Goal: Information Seeking & Learning: Find specific fact

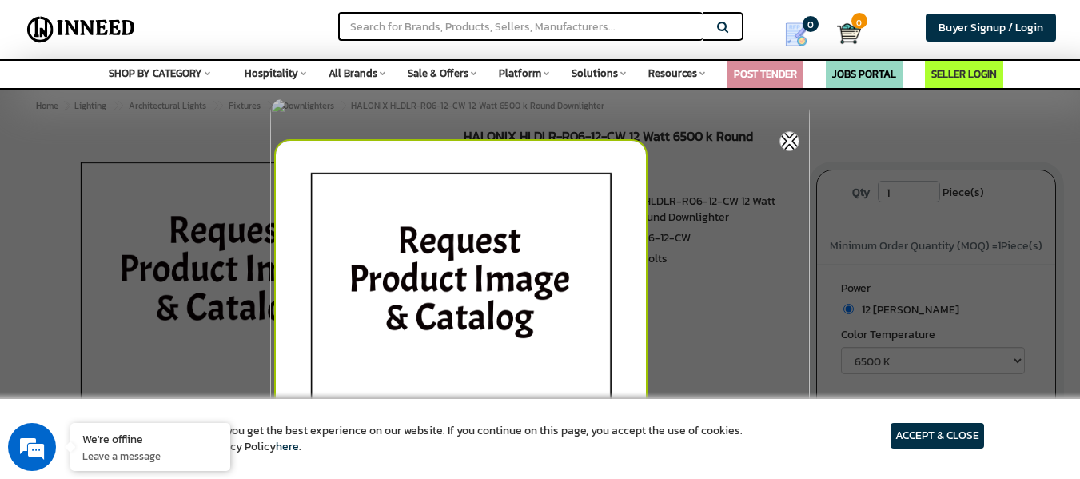
click at [731, 236] on div at bounding box center [544, 335] width 540 height 408
click at [711, 328] on div at bounding box center [544, 335] width 540 height 408
click at [62, 175] on div at bounding box center [540, 239] width 1080 height 479
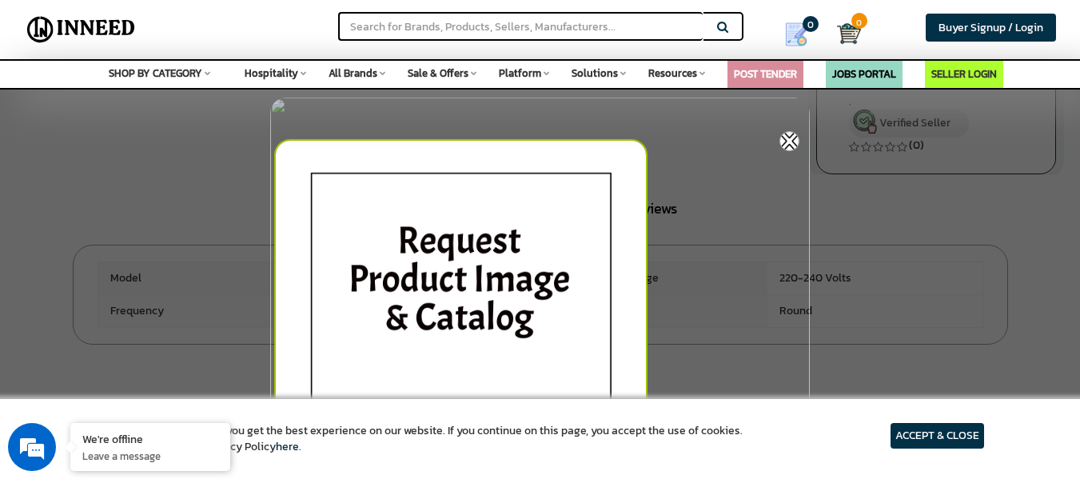
scroll to position [400, 0]
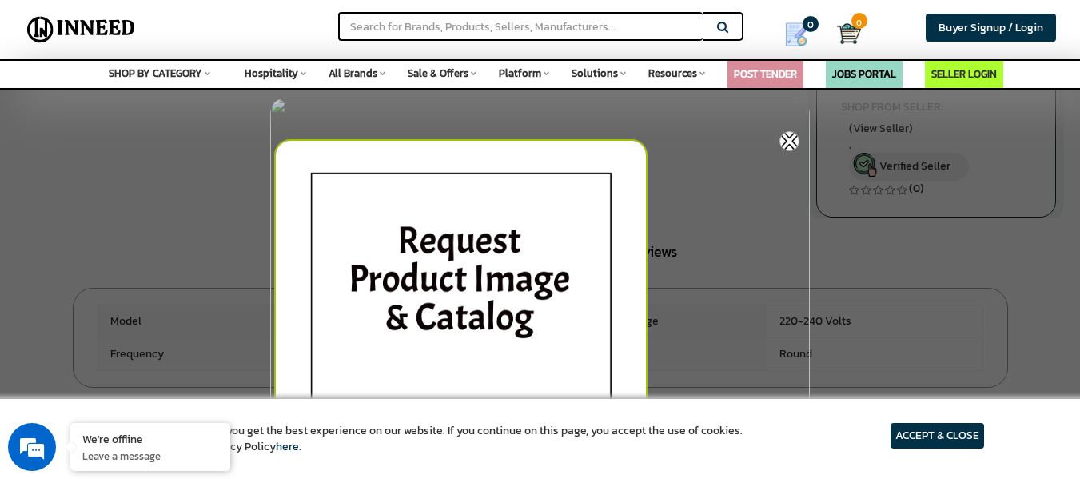
click at [795, 142] on img at bounding box center [789, 141] width 20 height 20
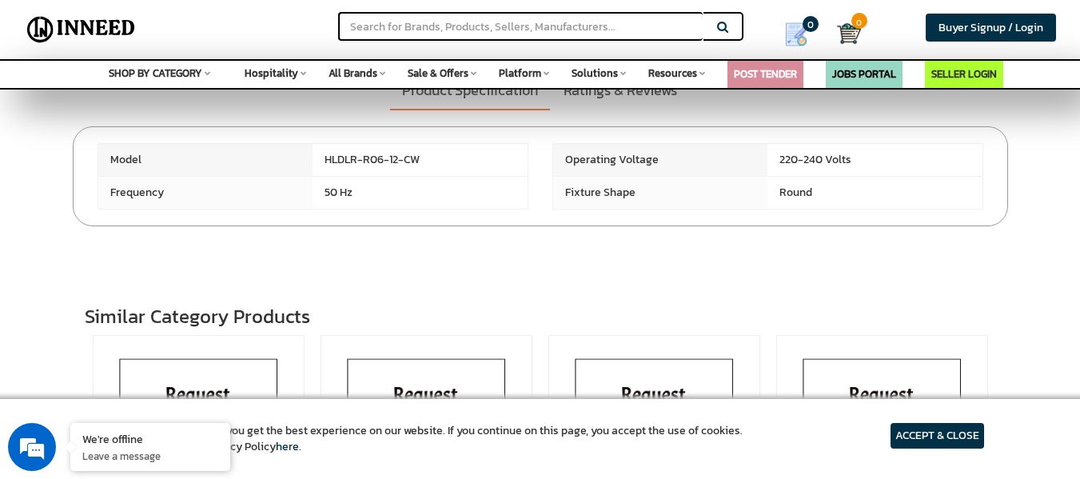
scroll to position [560, 0]
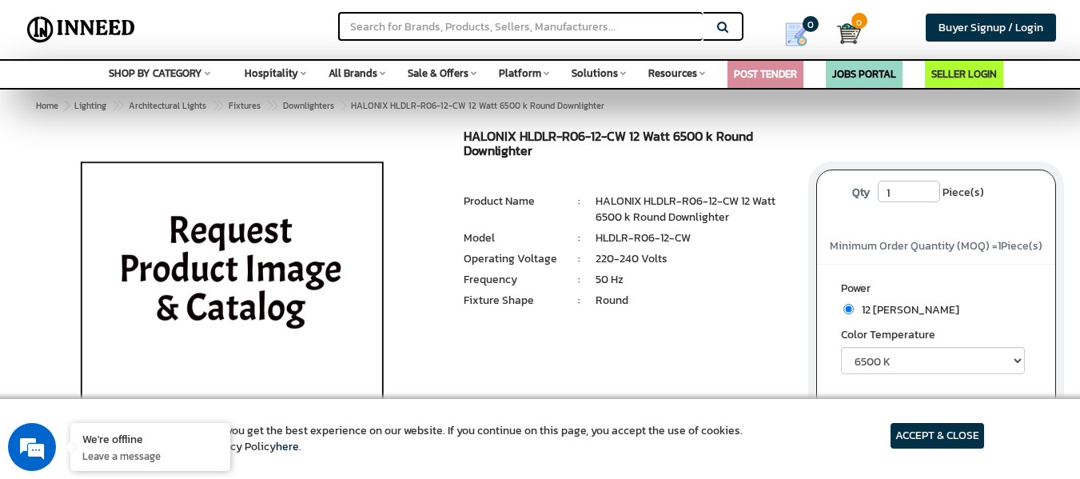
click at [461, 130] on div "HALONIX HLDLR-R06-12-CW 12 Watt 6500 k Round Downlighter MRP: ₹ 0.00 Unit Selli…" at bounding box center [628, 249] width 352 height 240
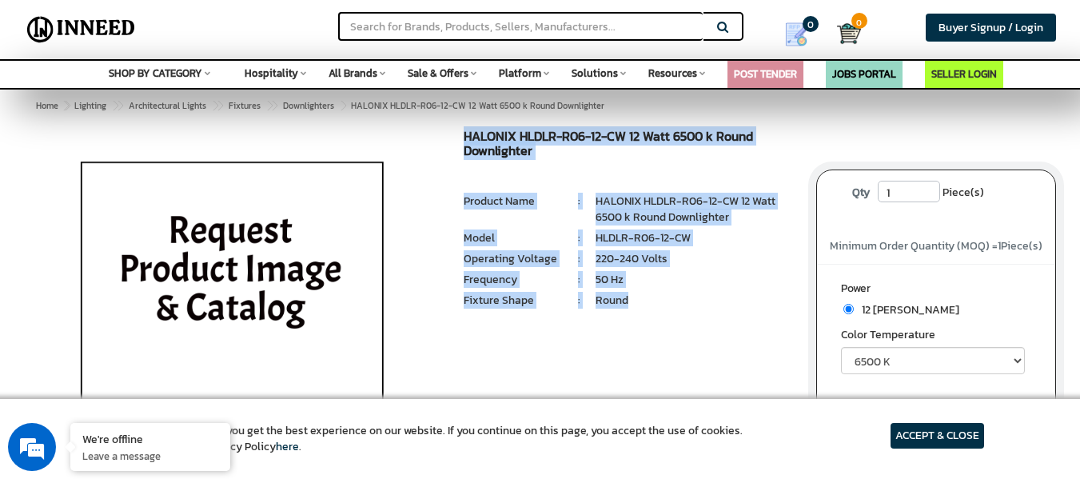
drag, startPoint x: 465, startPoint y: 134, endPoint x: 652, endPoint y: 299, distance: 249.2
click at [652, 299] on div "HALONIX HLDLR-R06-12-CW 12 Watt 6500 k Round Downlighter MRP: ₹ 0.00 Unit Selli…" at bounding box center [628, 249] width 352 height 240
copy div "HALONIX HLDLR-R06-12-CW 12 Watt 6500 k Round Downlighter MRP: ₹ 0.00 Unit Selli…"
click at [541, 219] on li "Product Name : HALONIX HLDLR-R06-12-CW 12 Watt 6500 k Round Downlighter" at bounding box center [628, 209] width 328 height 32
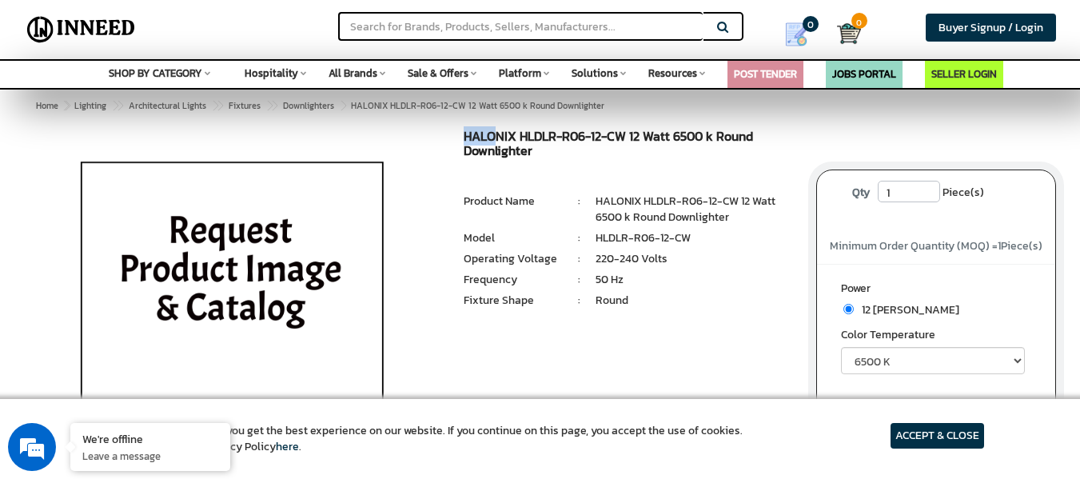
drag, startPoint x: 465, startPoint y: 133, endPoint x: 495, endPoint y: 138, distance: 30.0
click at [495, 138] on h1 "HALONIX HLDLR-R06-12-CW 12 Watt 6500 k Round Downlighter" at bounding box center [628, 145] width 328 height 32
click at [560, 200] on li "Product Name" at bounding box center [513, 201] width 98 height 16
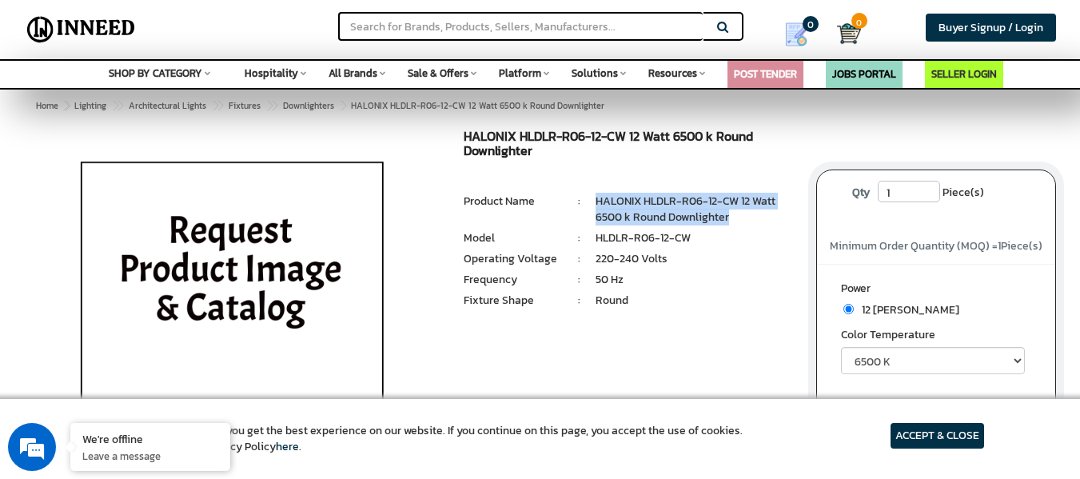
drag, startPoint x: 595, startPoint y: 199, endPoint x: 730, endPoint y: 217, distance: 135.5
click at [730, 217] on li "HALONIX HLDLR-R06-12-CW 12 Watt 6500 k Round Downlighter" at bounding box center [693, 209] width 197 height 32
copy li "HALONIX HLDLR-R06-12-CW 12 Watt 6500 k Round Downlighter"
